Goal: Find specific page/section: Find specific page/section

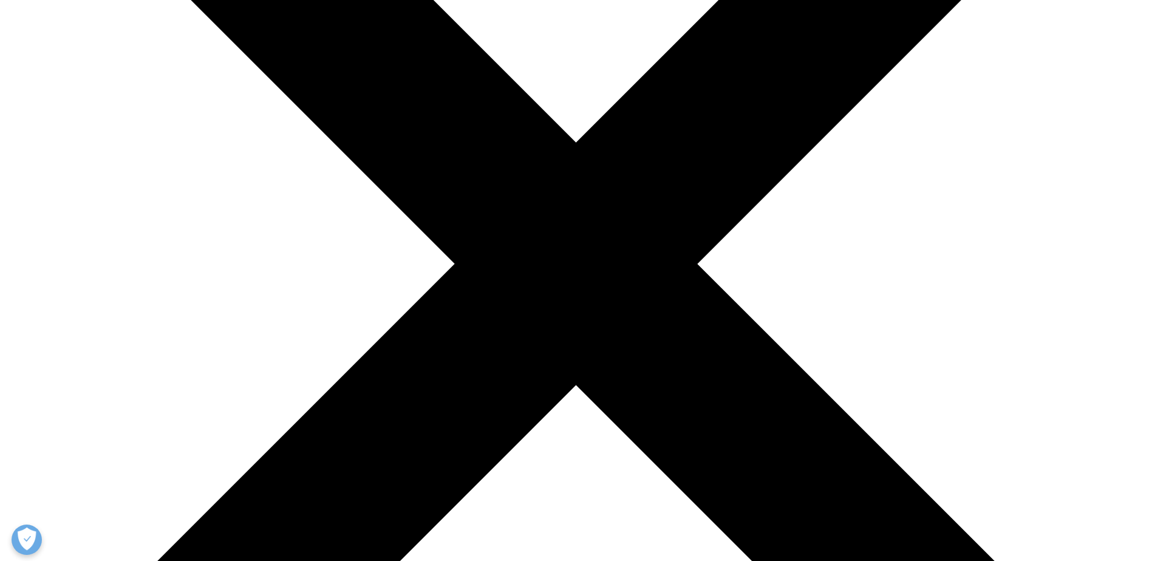
scroll to position [182, 0]
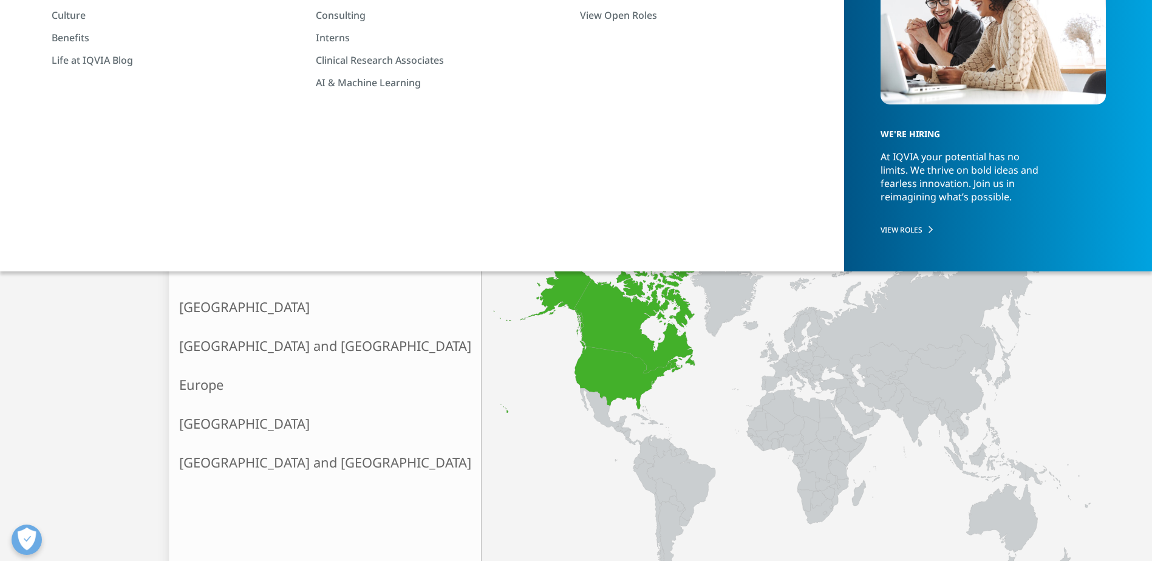
click at [217, 303] on link "[GEOGRAPHIC_DATA]" at bounding box center [324, 307] width 311 height 39
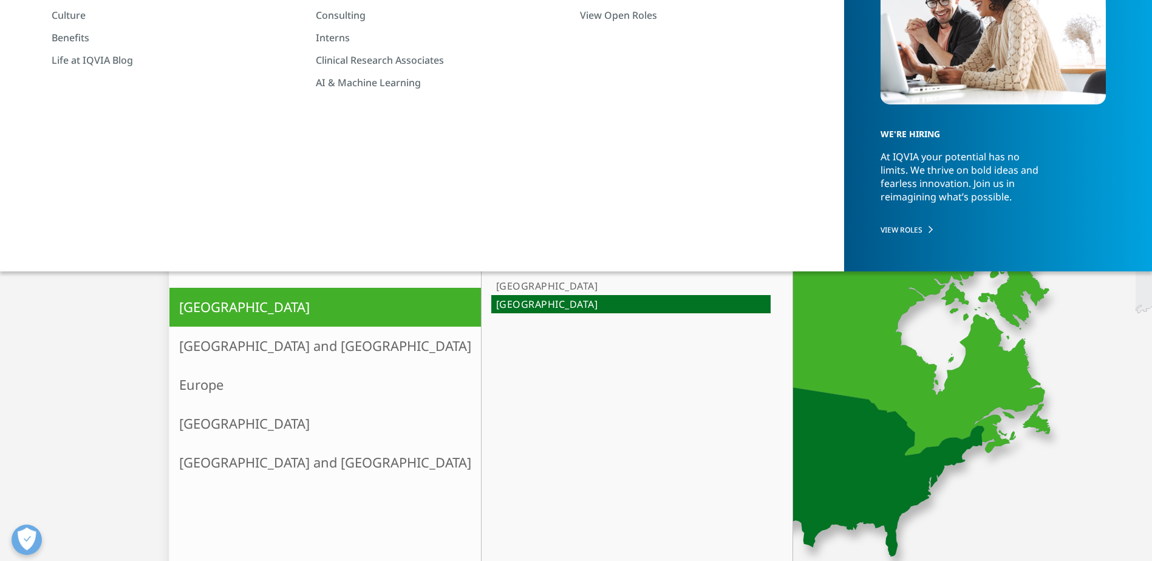
click at [601, 416] on icon at bounding box center [734, 360] width 499 height 413
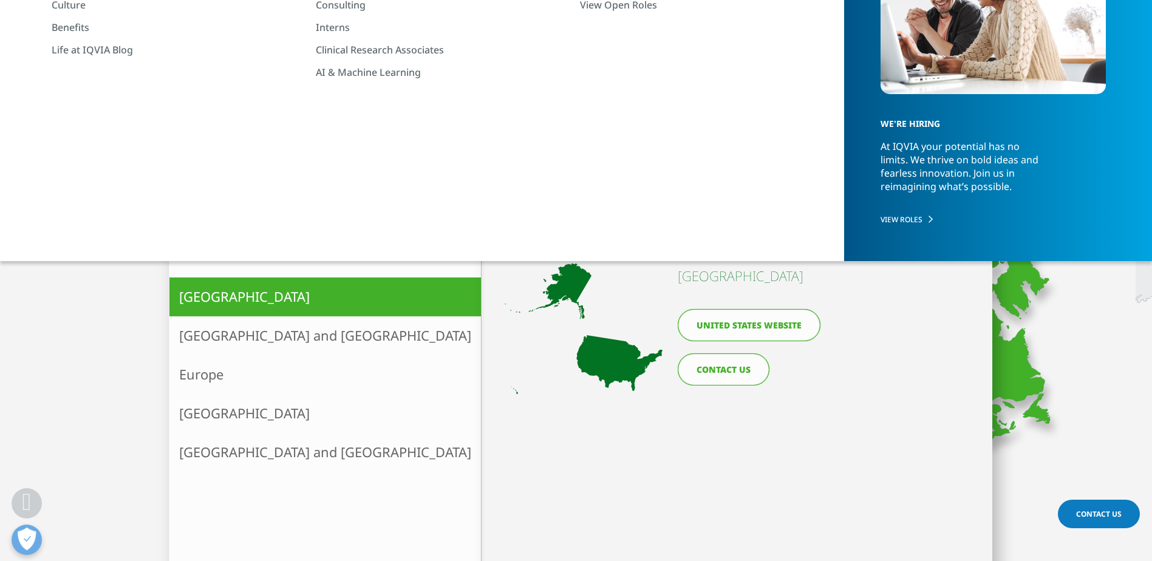
scroll to position [191, 0]
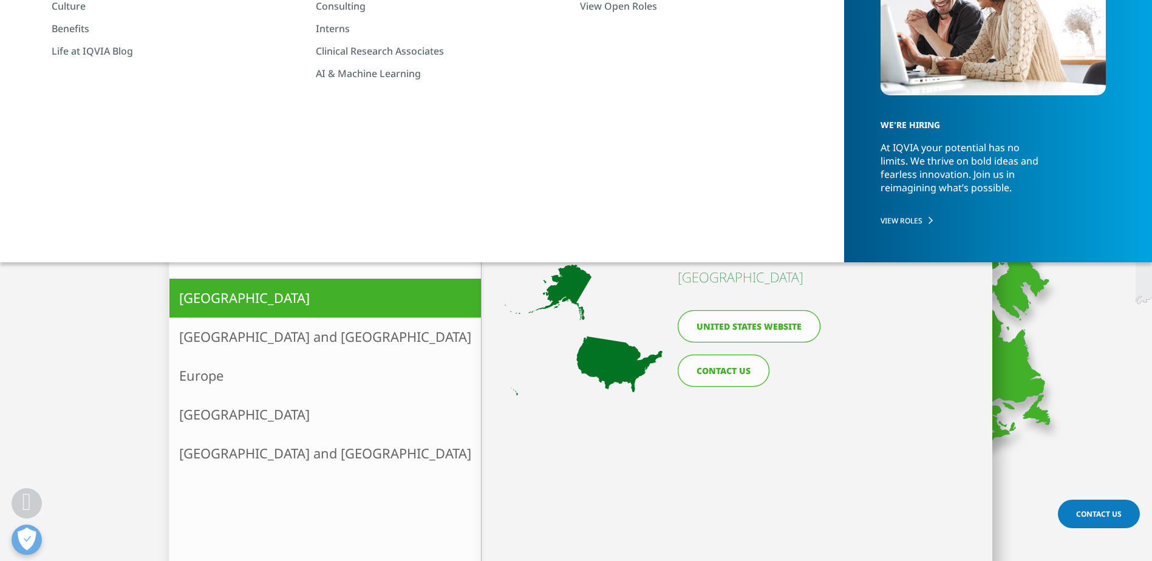
click at [764, 328] on link "United States website" at bounding box center [749, 326] width 143 height 32
